Goal: Task Accomplishment & Management: Complete application form

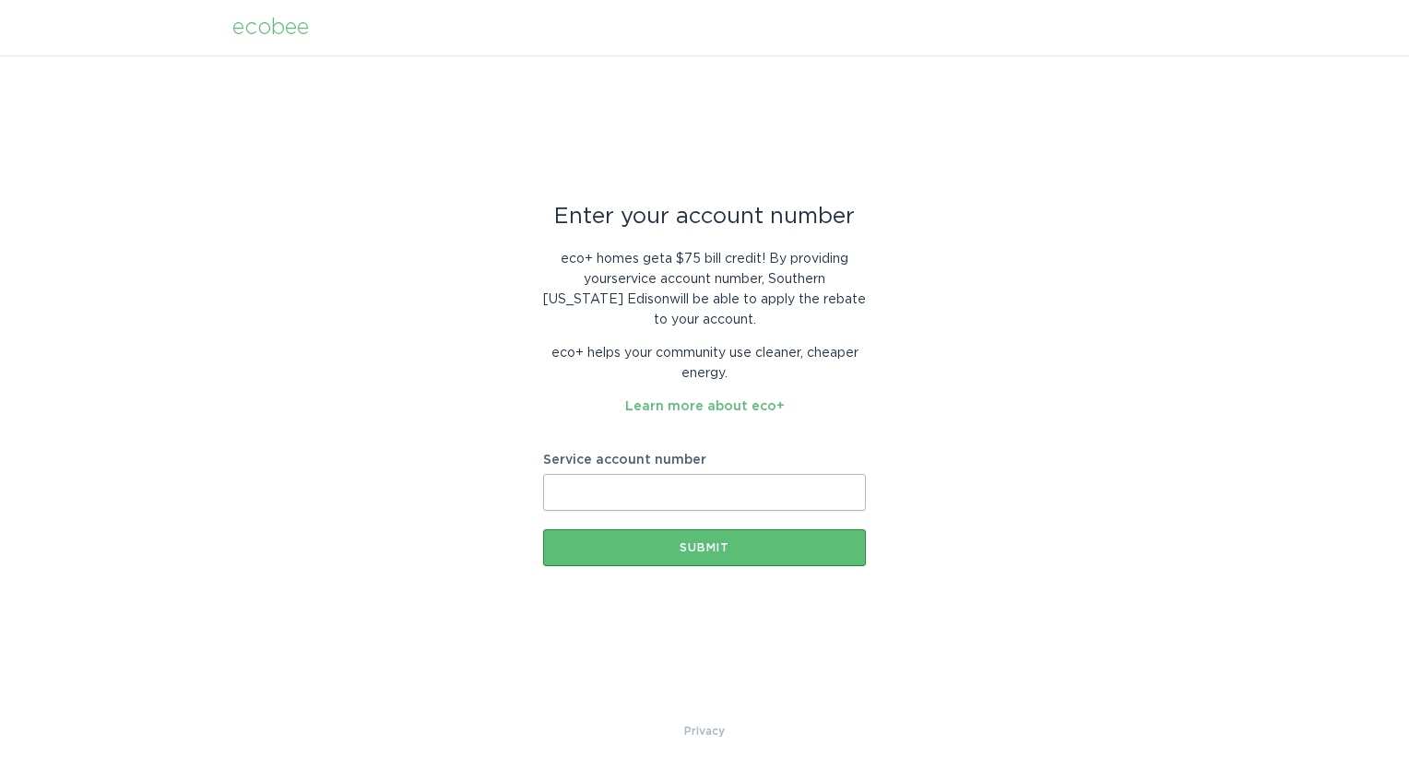
click at [695, 474] on input "Service account number" at bounding box center [704, 492] width 323 height 37
paste input "8021021417"
type input "8021021417"
click at [701, 533] on button "Submit" at bounding box center [704, 547] width 323 height 37
